Goal: Navigation & Orientation: Find specific page/section

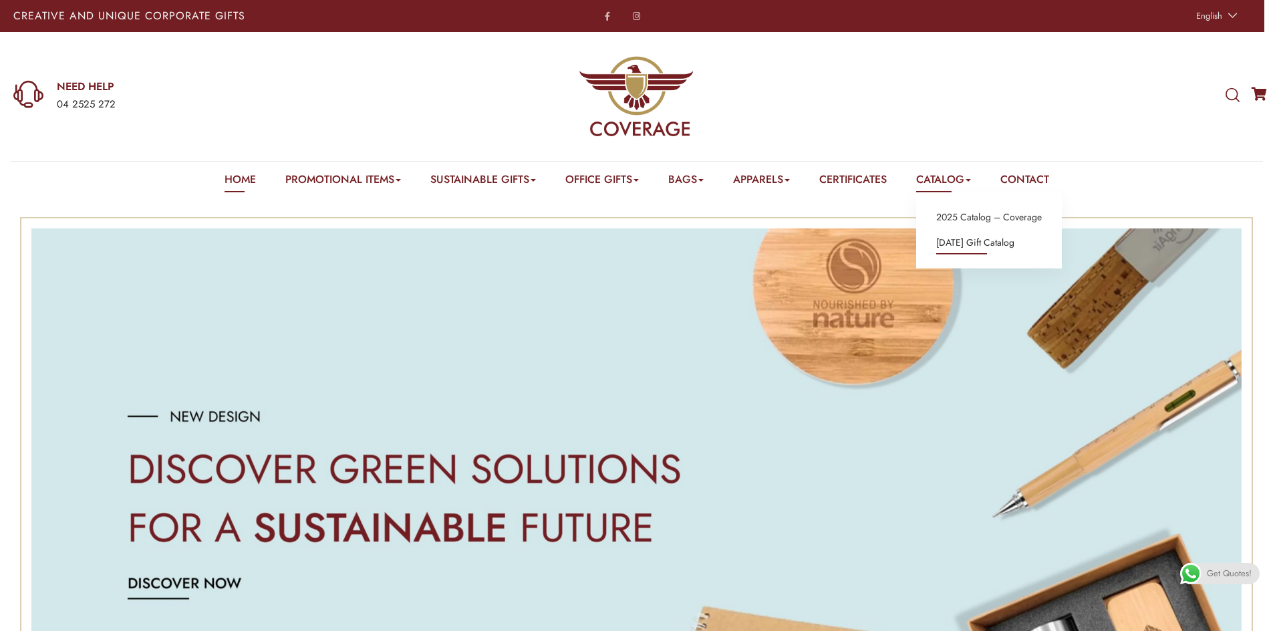
click at [969, 236] on link "[DATE] Gift Catalog" at bounding box center [975, 243] width 78 height 17
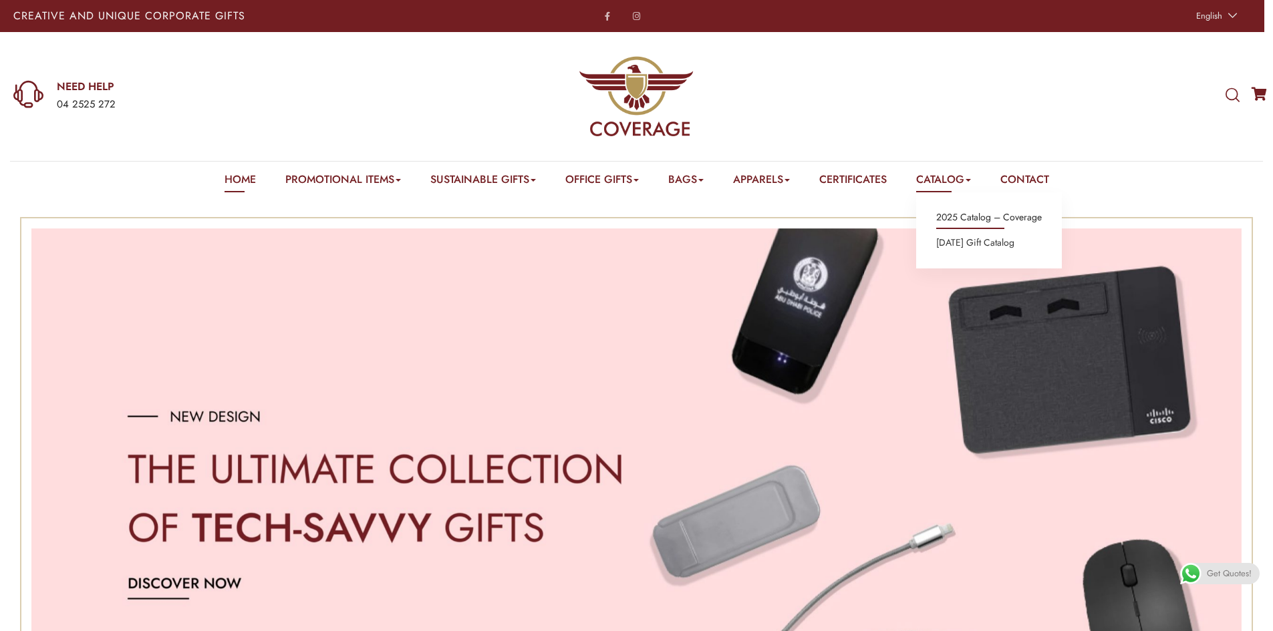
click at [957, 215] on link "2025 Catalog – Coverage" at bounding box center [989, 217] width 106 height 17
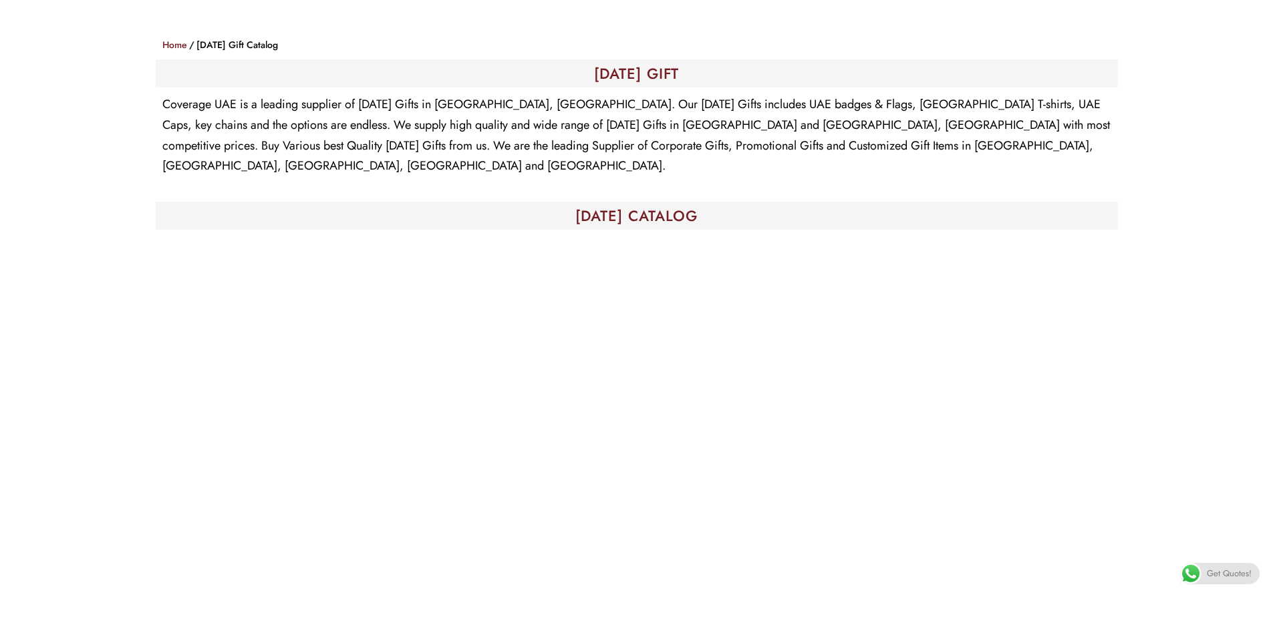
scroll to position [468, 0]
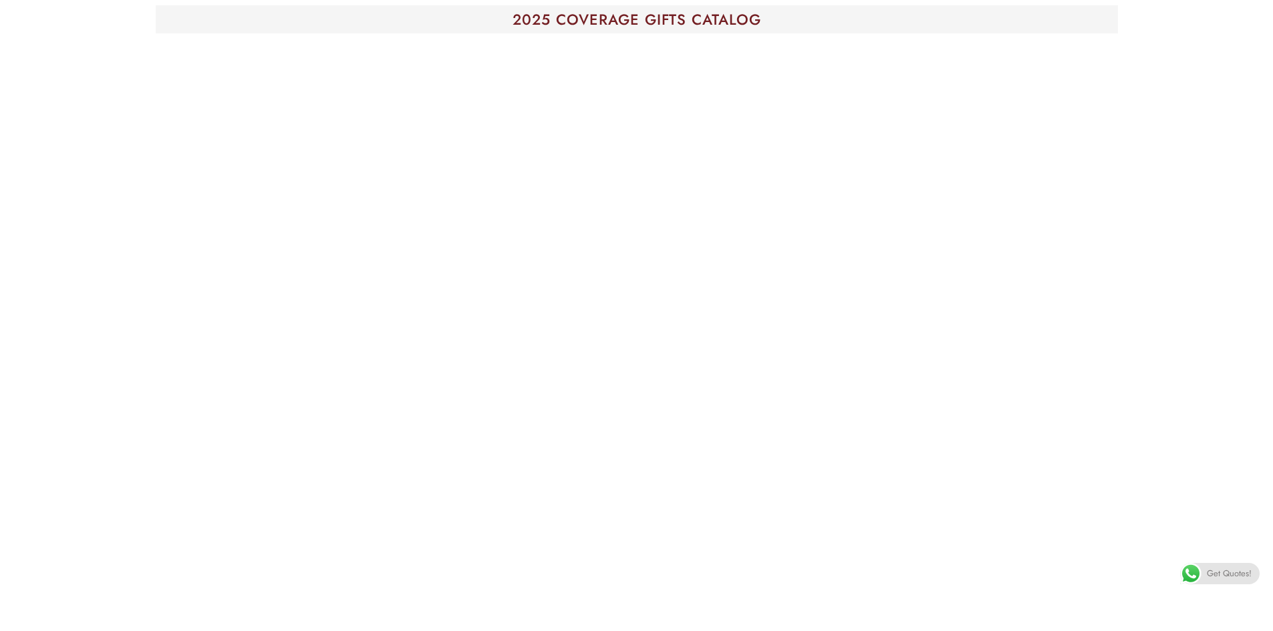
scroll to position [200, 0]
